Goal: Navigation & Orientation: Find specific page/section

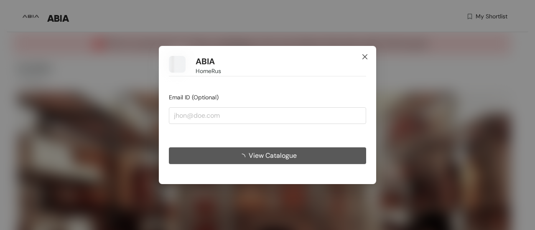
click at [368, 55] on icon "close" at bounding box center [365, 57] width 7 height 7
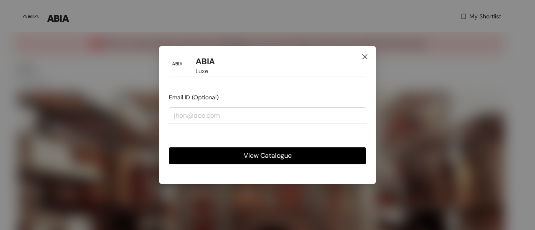
click at [365, 59] on icon "close" at bounding box center [365, 57] width 7 height 7
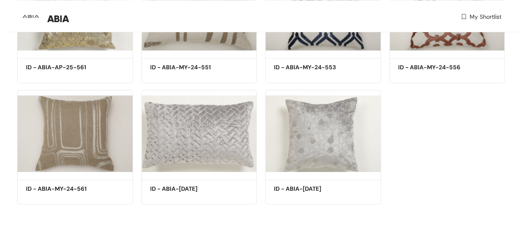
scroll to position [776, 0]
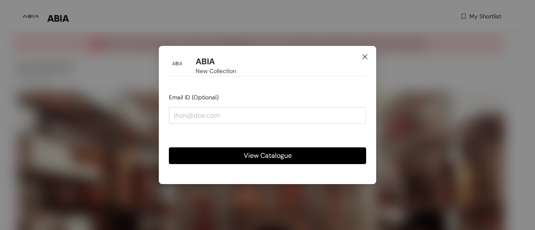
click at [363, 57] on icon "close" at bounding box center [365, 57] width 7 height 7
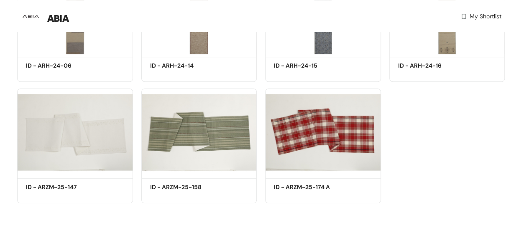
scroll to position [1871, 0]
